Goal: Task Accomplishment & Management: Manage account settings

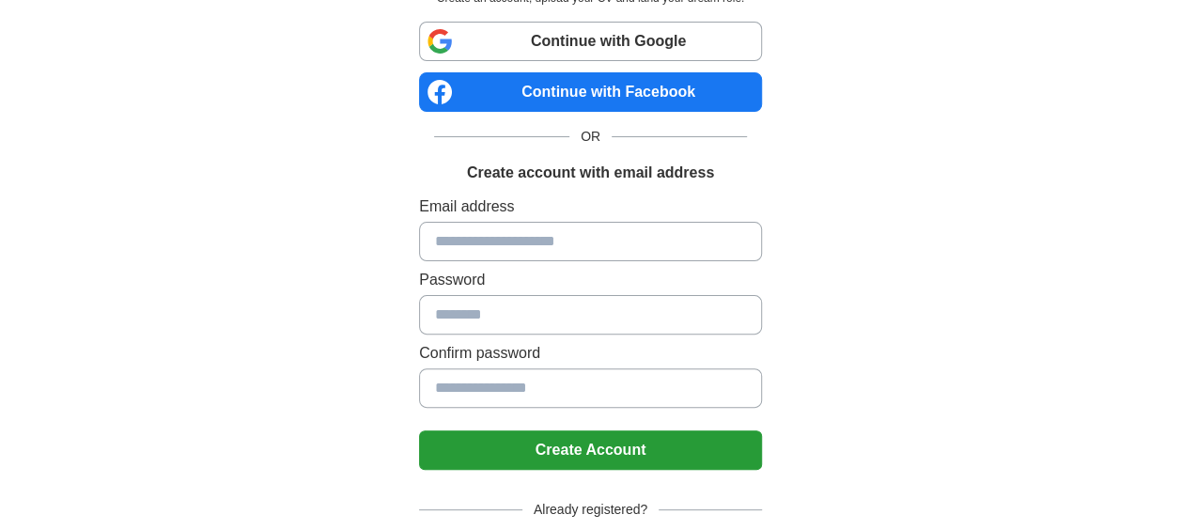
scroll to position [220, 0]
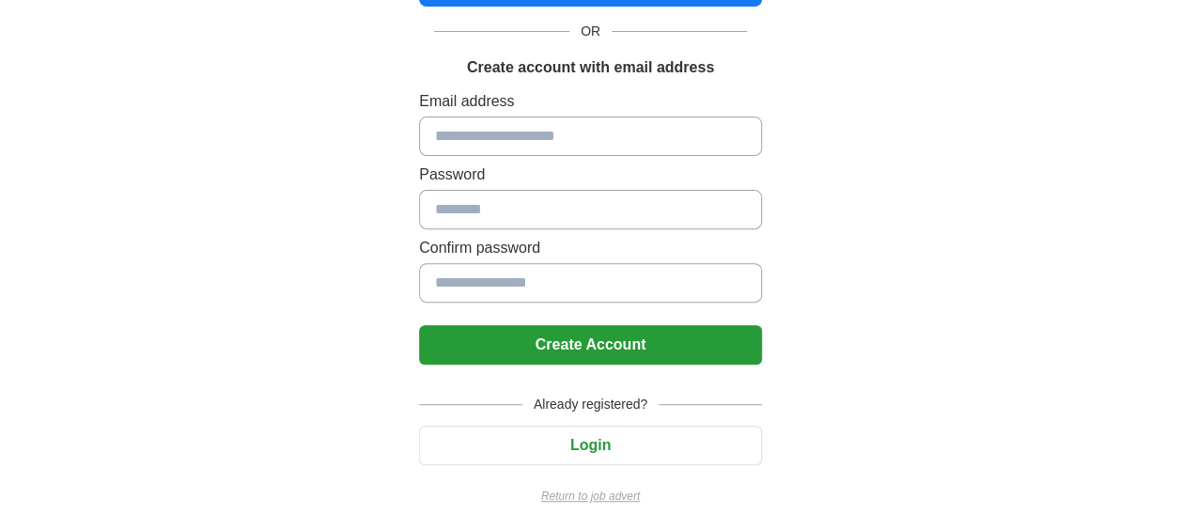
click at [633, 432] on button "Login" at bounding box center [590, 445] width 343 height 39
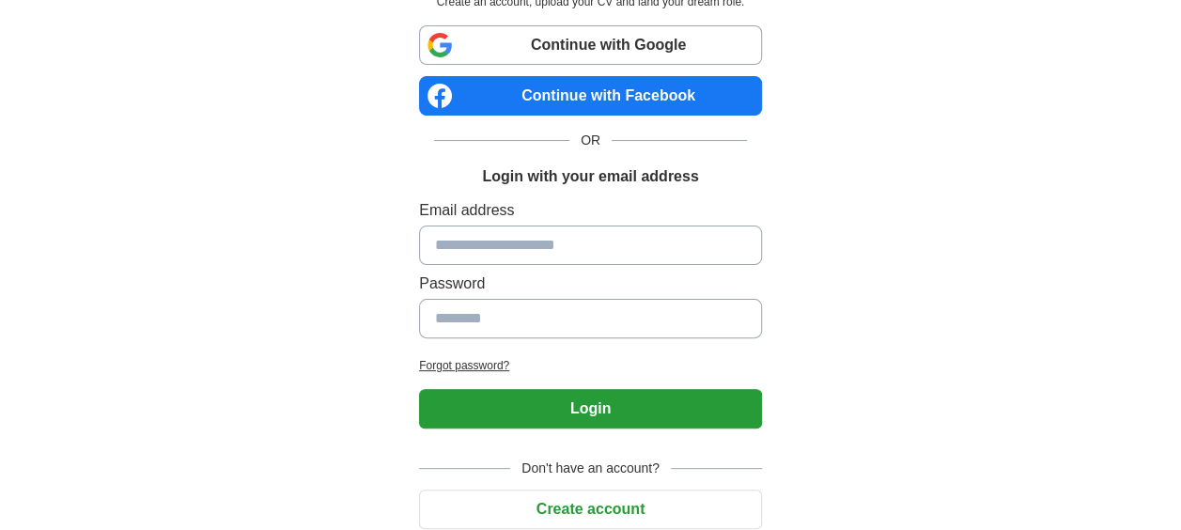
scroll to position [82, 0]
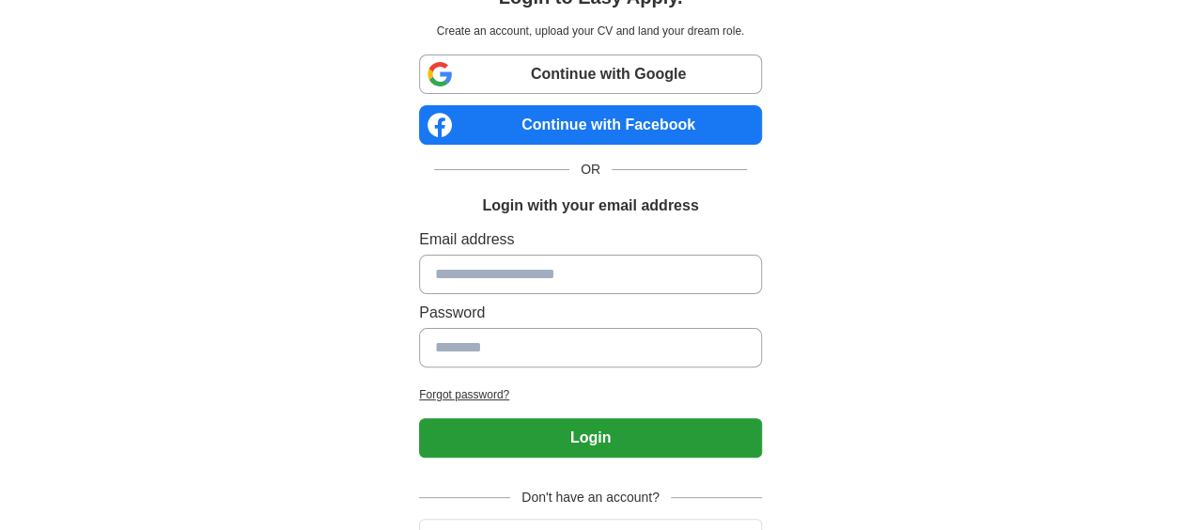
click at [665, 271] on input at bounding box center [590, 274] width 343 height 39
type input "**********"
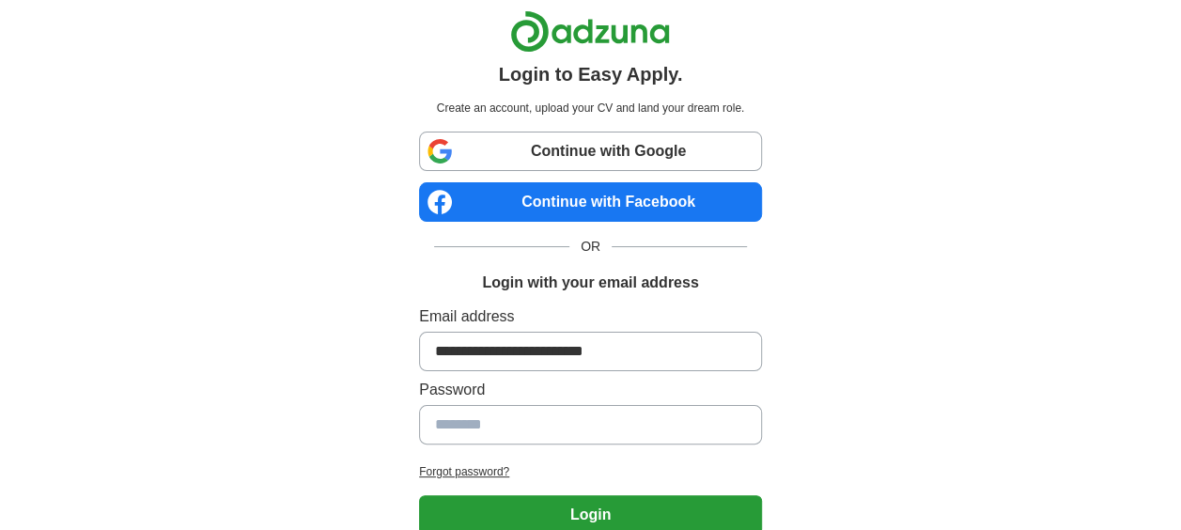
scroll to position [0, 0]
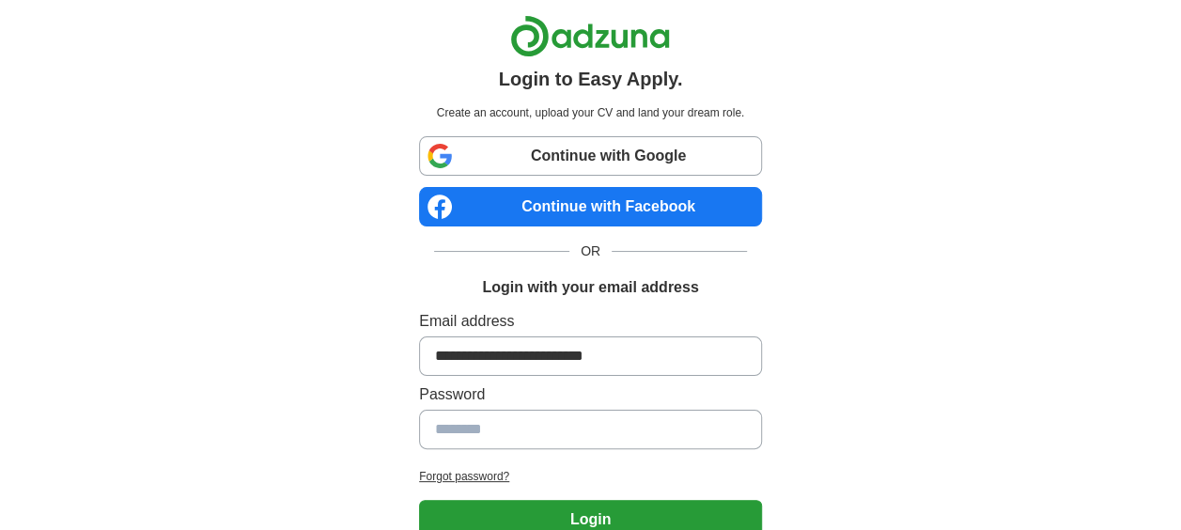
click at [634, 164] on link "Continue with Google" at bounding box center [590, 155] width 343 height 39
